Goal: Information Seeking & Learning: Learn about a topic

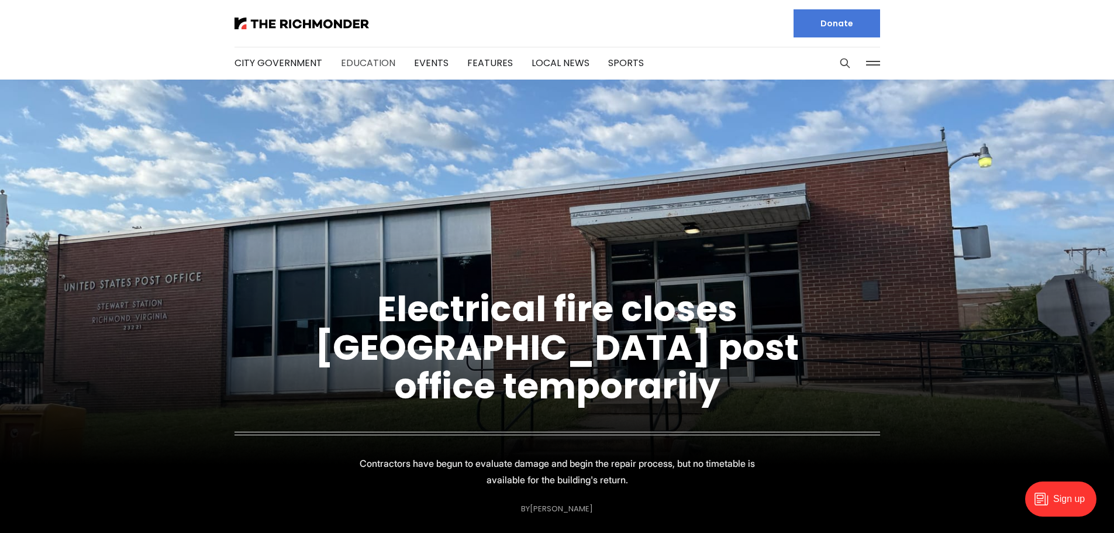
click at [361, 60] on link "Education" at bounding box center [368, 62] width 54 height 13
